Goal: Check status

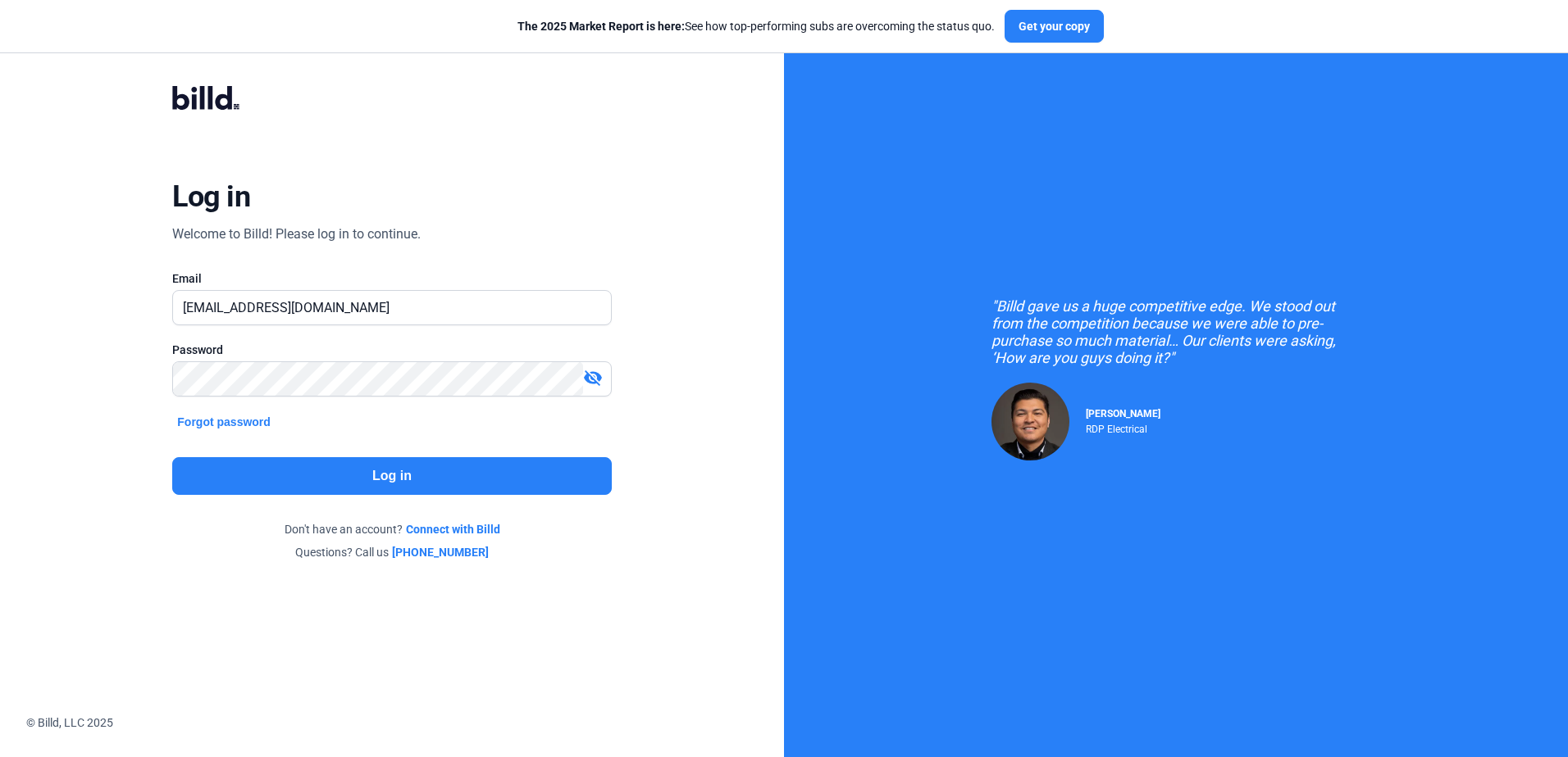
click at [390, 468] on button "Log in" at bounding box center [391, 475] width 438 height 37
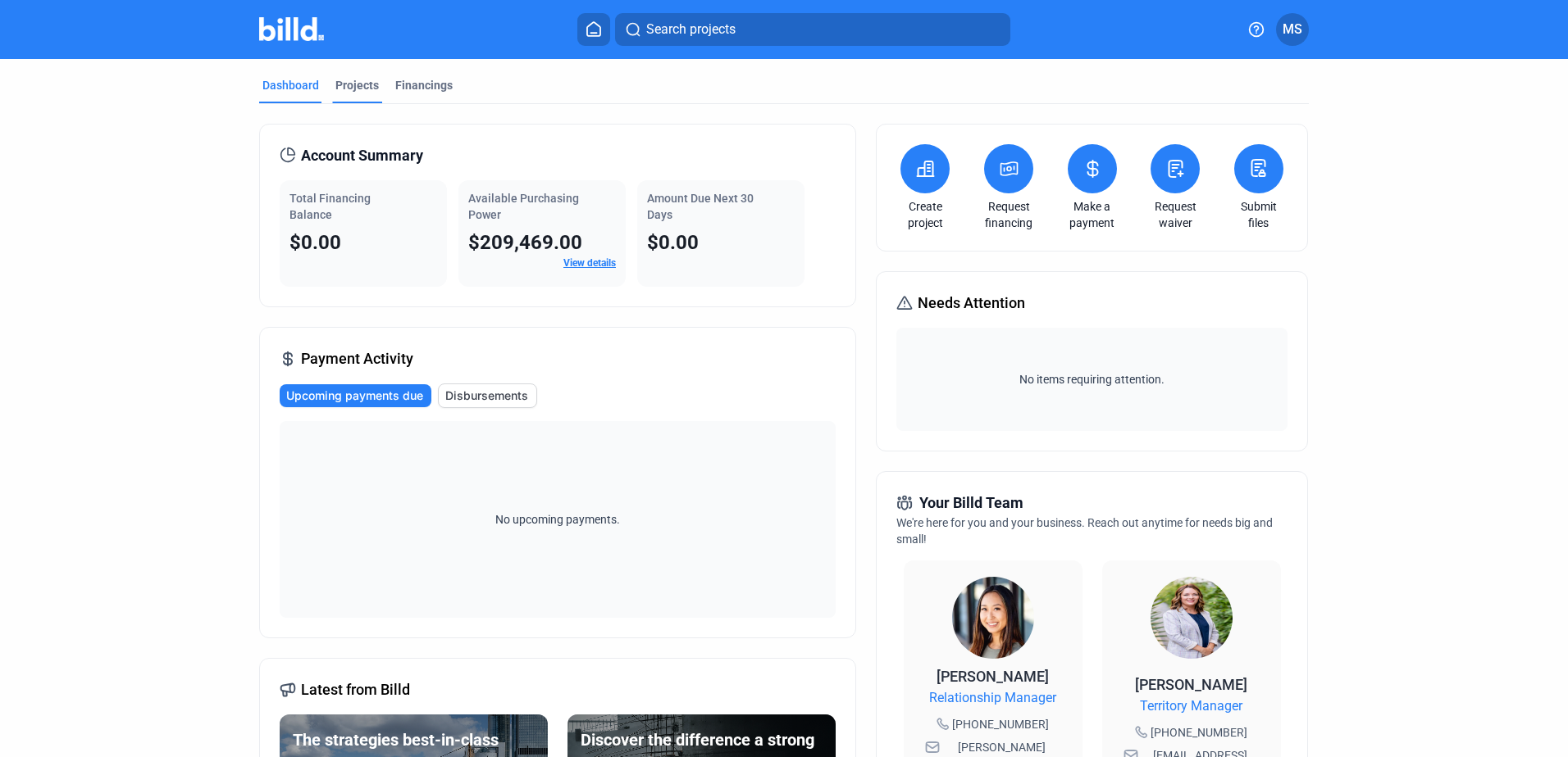
click at [351, 83] on div "Projects" at bounding box center [357, 85] width 43 height 17
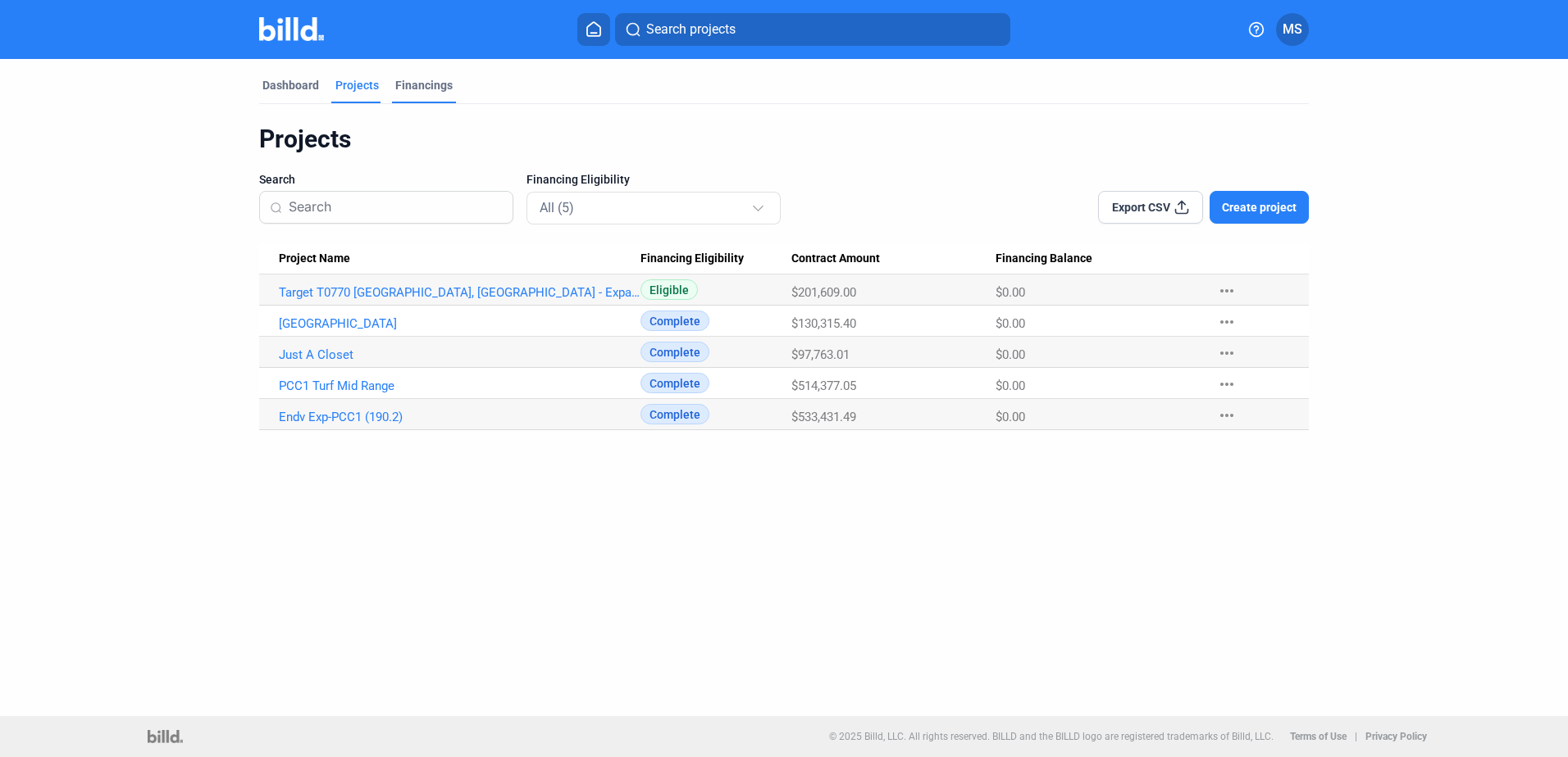
click at [422, 80] on div "Financings" at bounding box center [424, 85] width 57 height 17
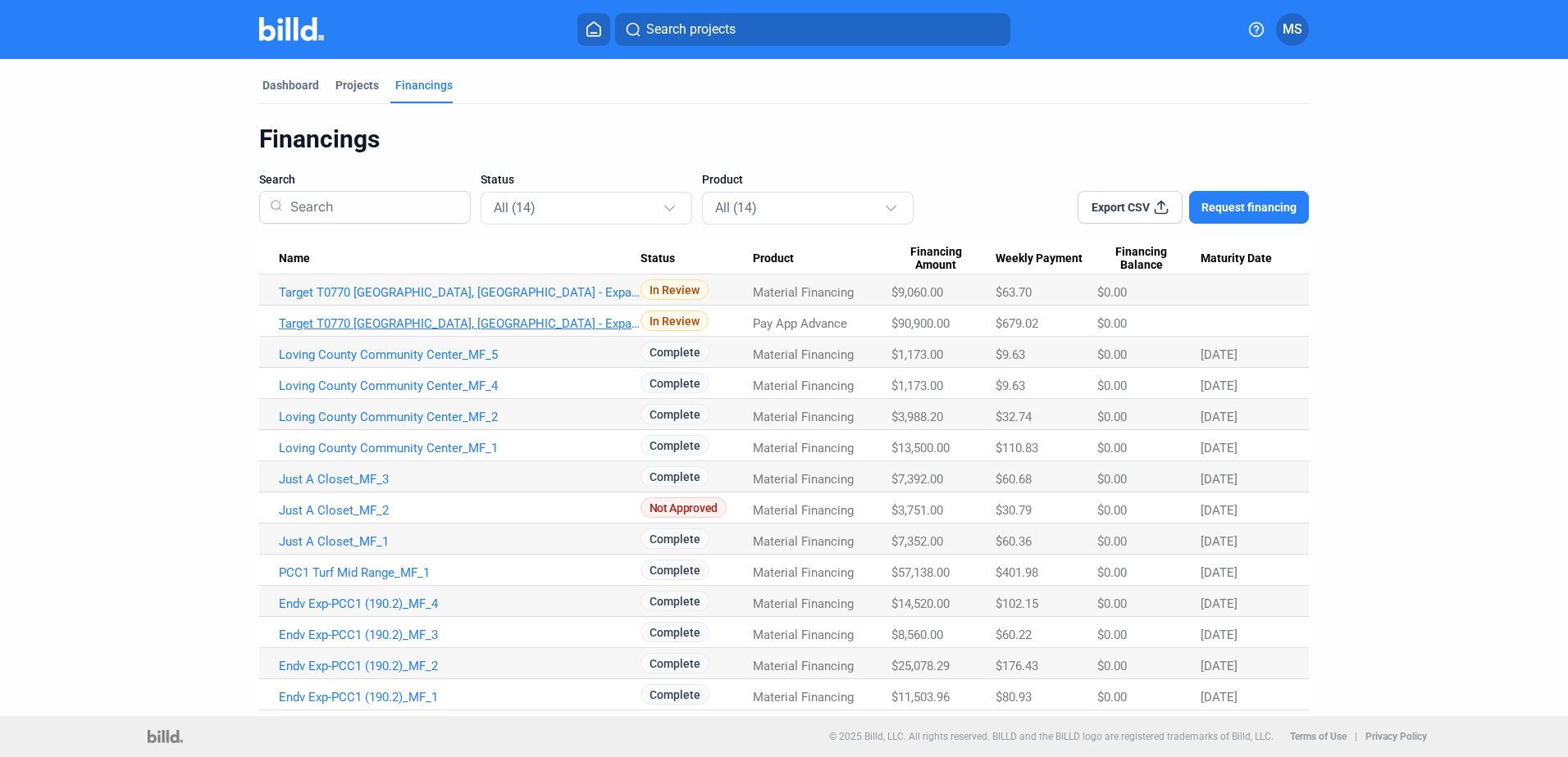
click at [495, 300] on link "Target T0770 [GEOGRAPHIC_DATA], [GEOGRAPHIC_DATA] - Expansion: Landscaping_PA_J…" at bounding box center [460, 292] width 362 height 15
